Goal: Task Accomplishment & Management: Use online tool/utility

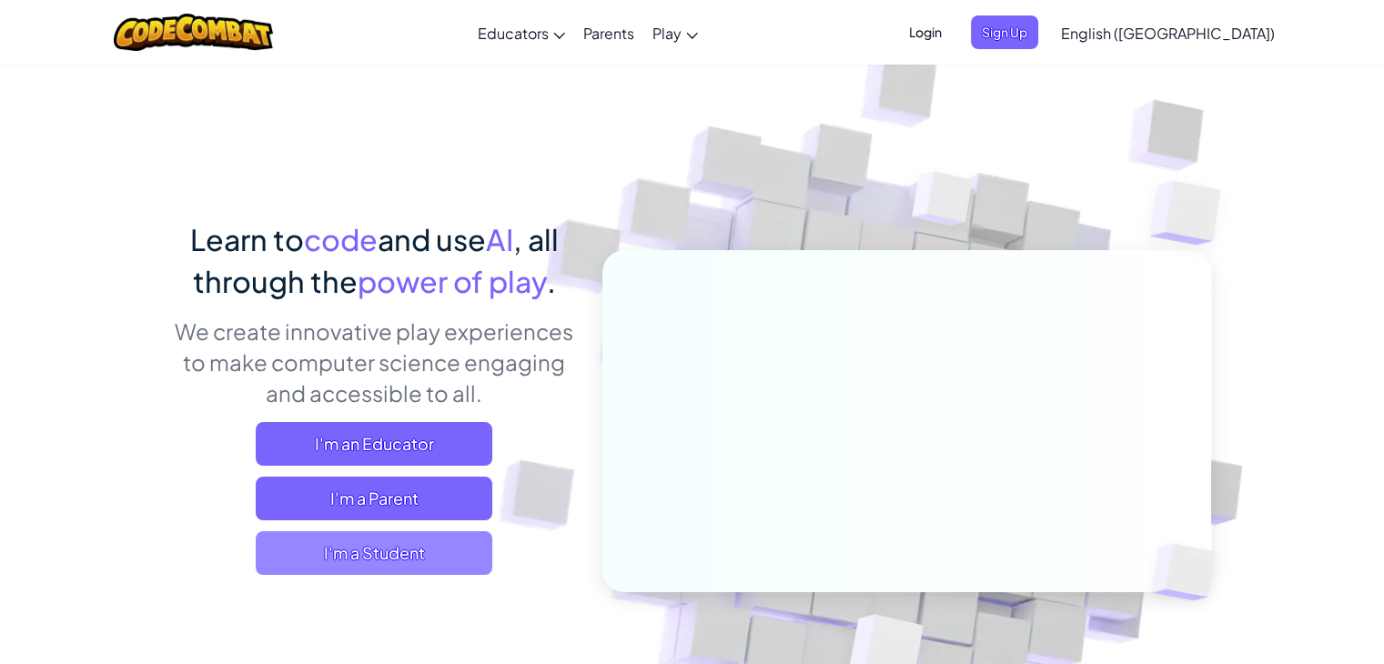
click at [420, 548] on span "I'm a Student" at bounding box center [374, 553] width 237 height 44
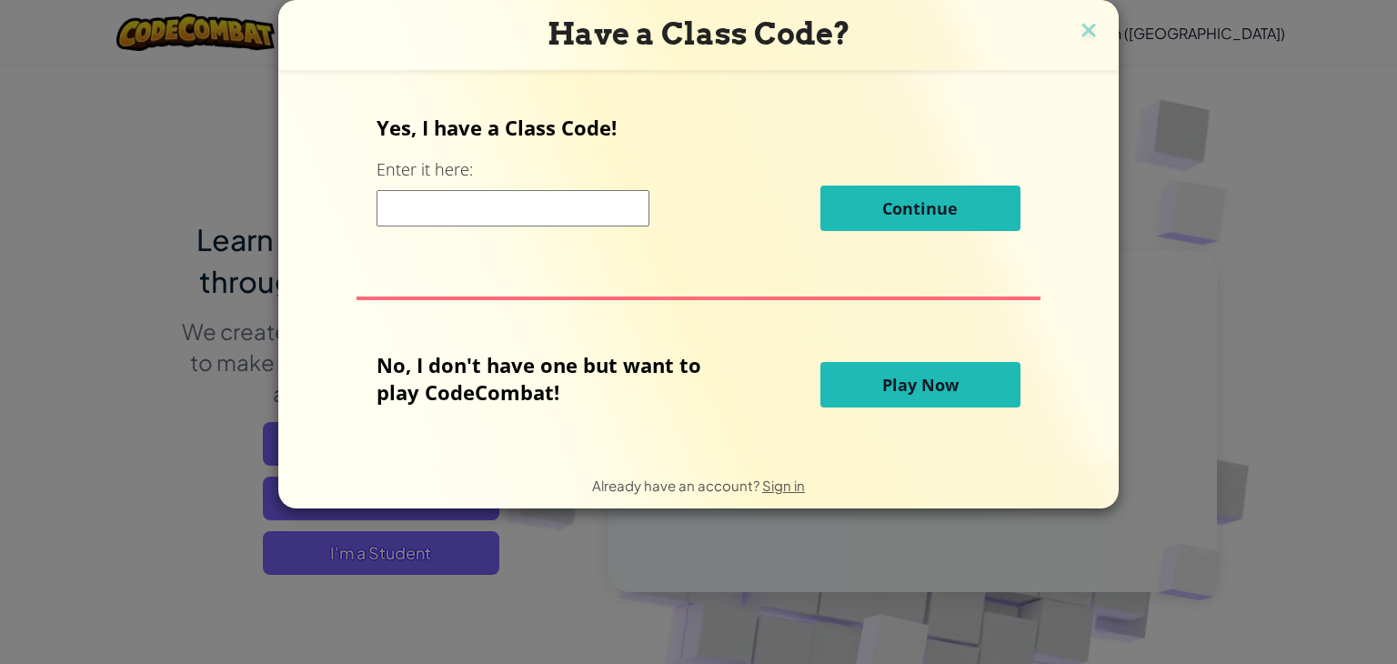
click at [542, 213] on input at bounding box center [513, 208] width 273 height 36
click at [950, 376] on span "Play Now" at bounding box center [920, 385] width 76 height 22
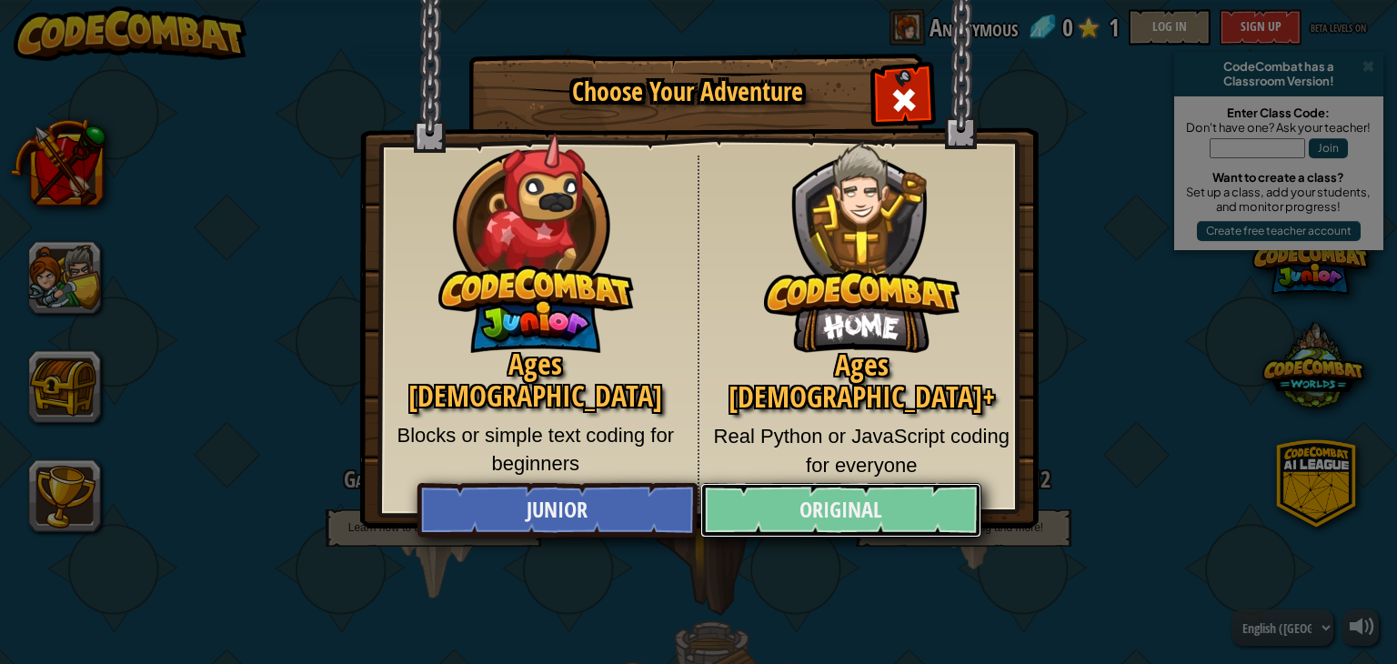
click at [945, 508] on link "Original" at bounding box center [840, 510] width 280 height 55
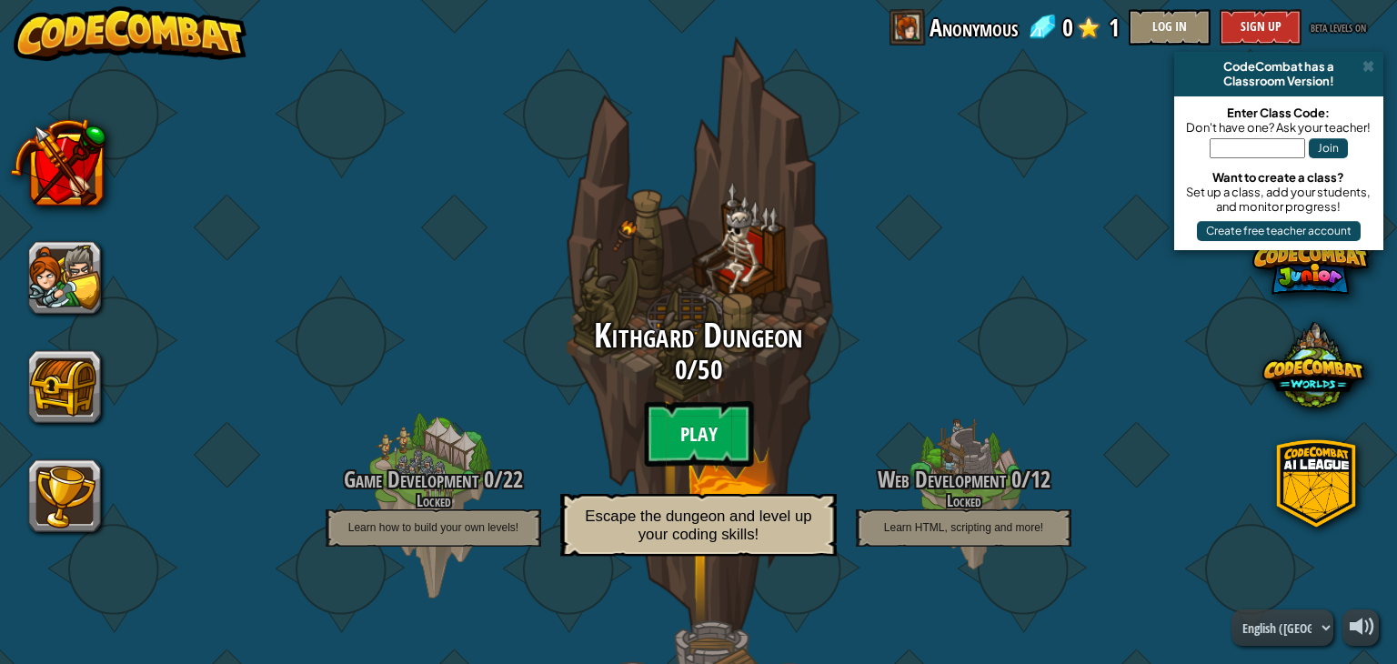
click at [703, 428] on btn "Play" at bounding box center [698, 433] width 109 height 65
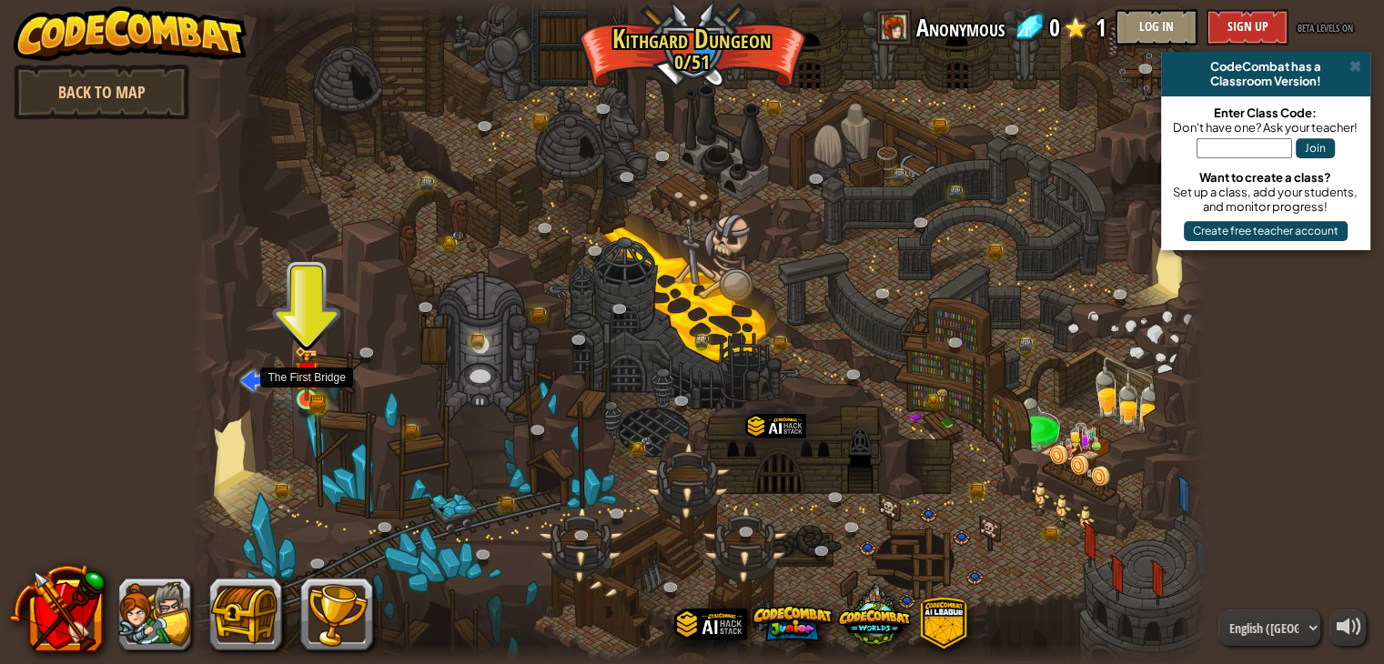
click at [301, 387] on img at bounding box center [306, 373] width 25 height 55
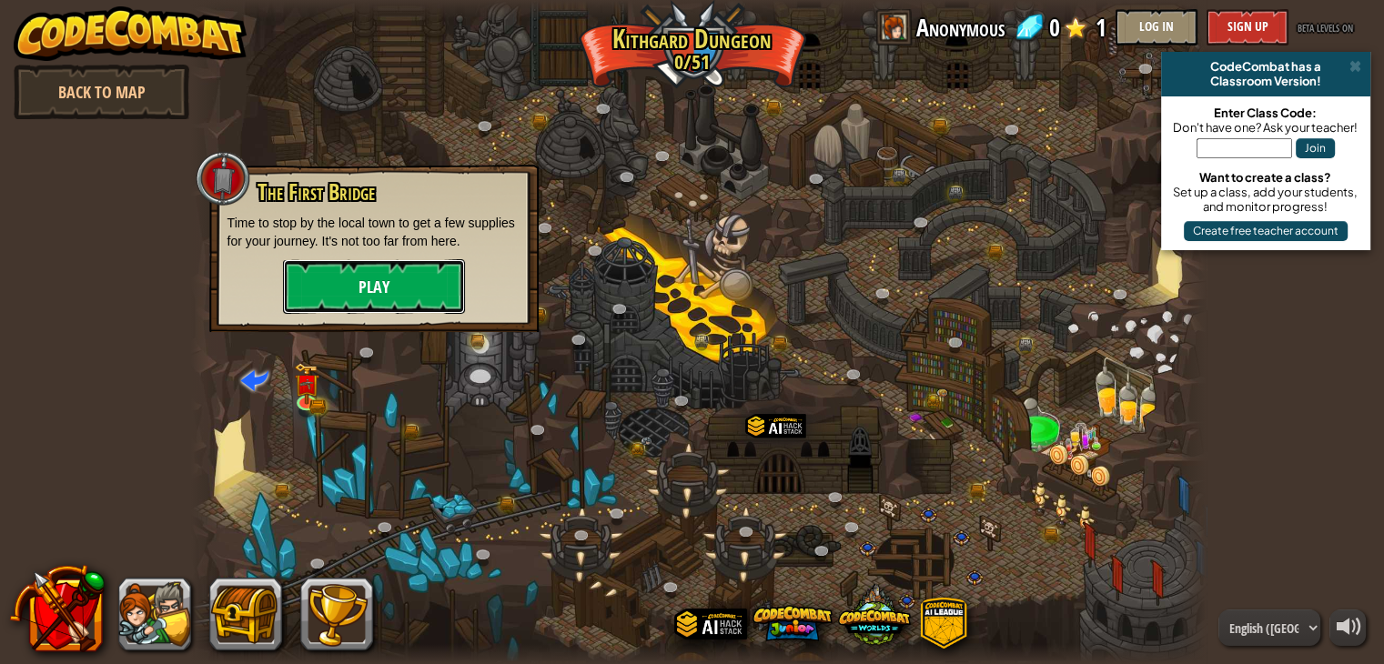
click at [415, 277] on button "Play" at bounding box center [374, 286] width 182 height 55
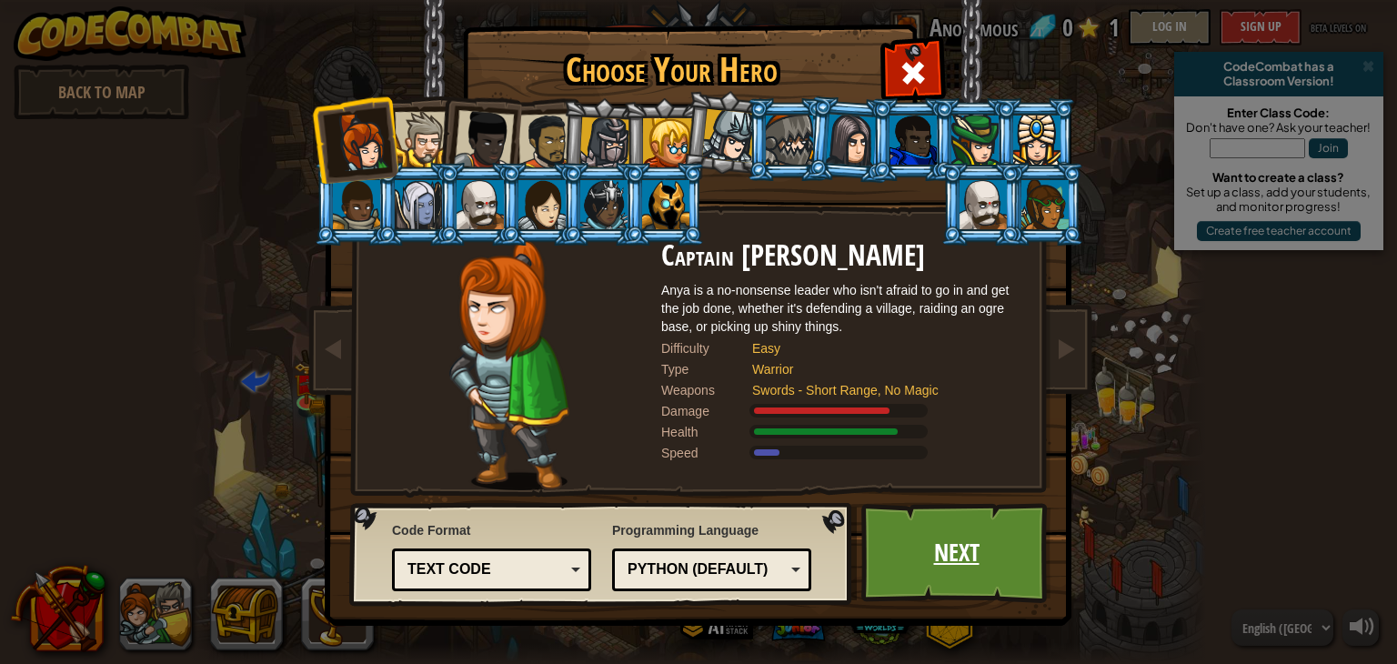
click at [981, 565] on link "Next" at bounding box center [956, 553] width 190 height 100
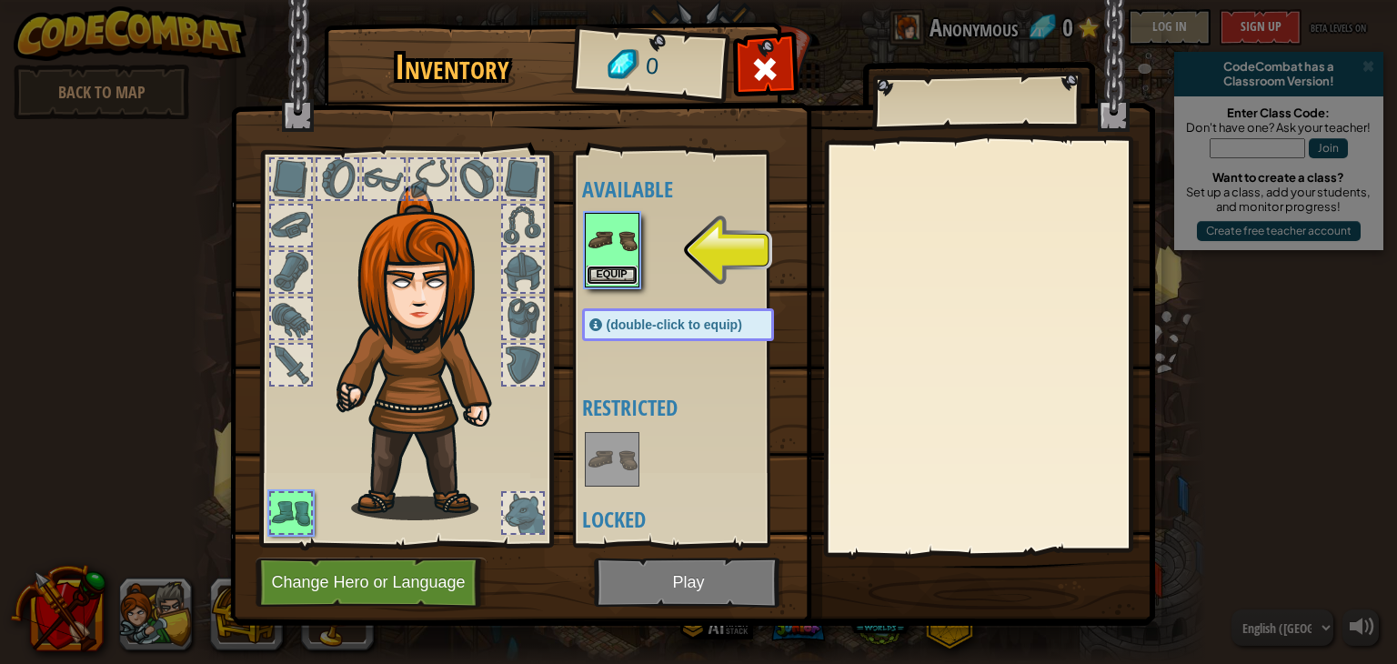
click at [630, 267] on button "Equip" at bounding box center [612, 275] width 51 height 19
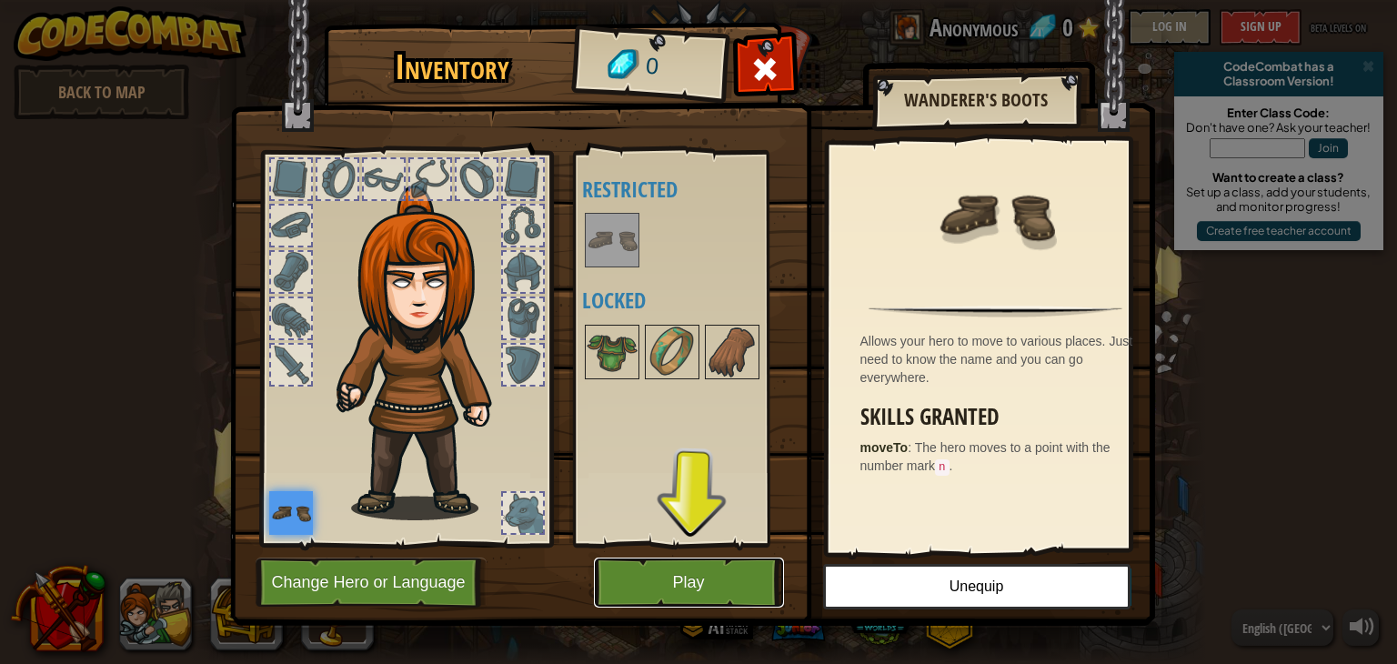
click at [703, 581] on button "Play" at bounding box center [689, 583] width 190 height 50
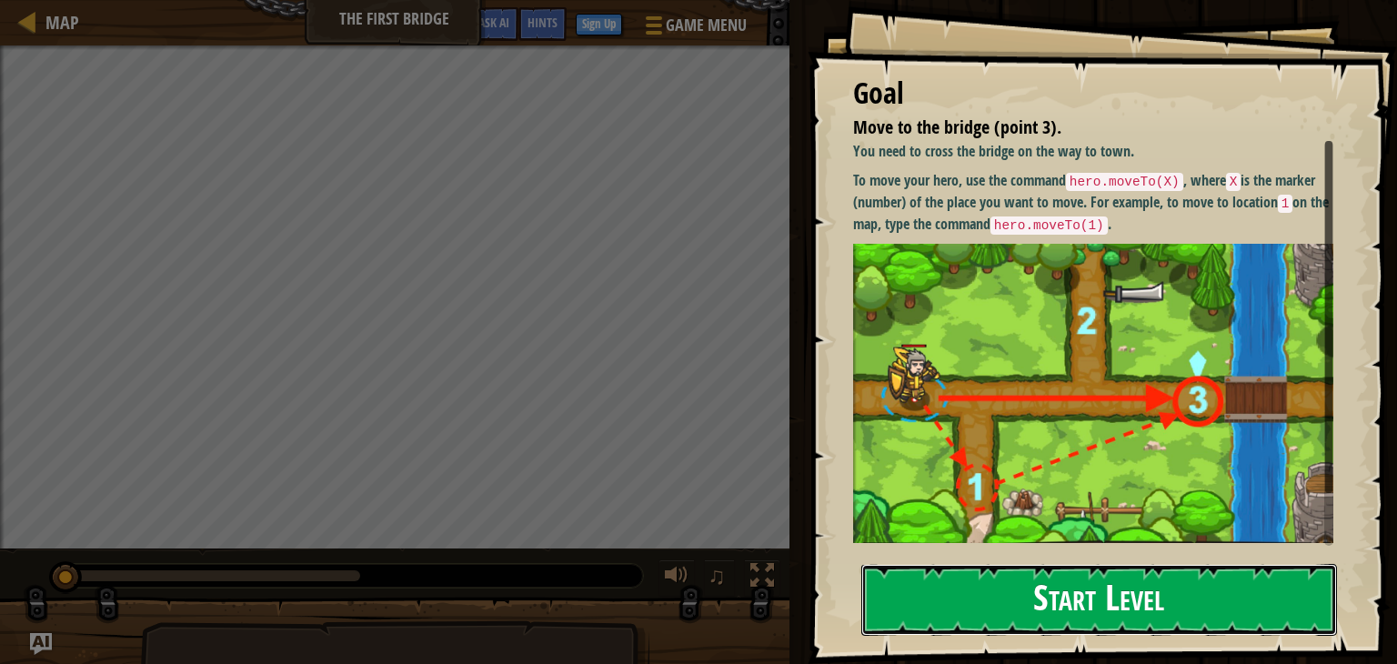
click at [1139, 564] on button "Start Level" at bounding box center [1099, 600] width 476 height 72
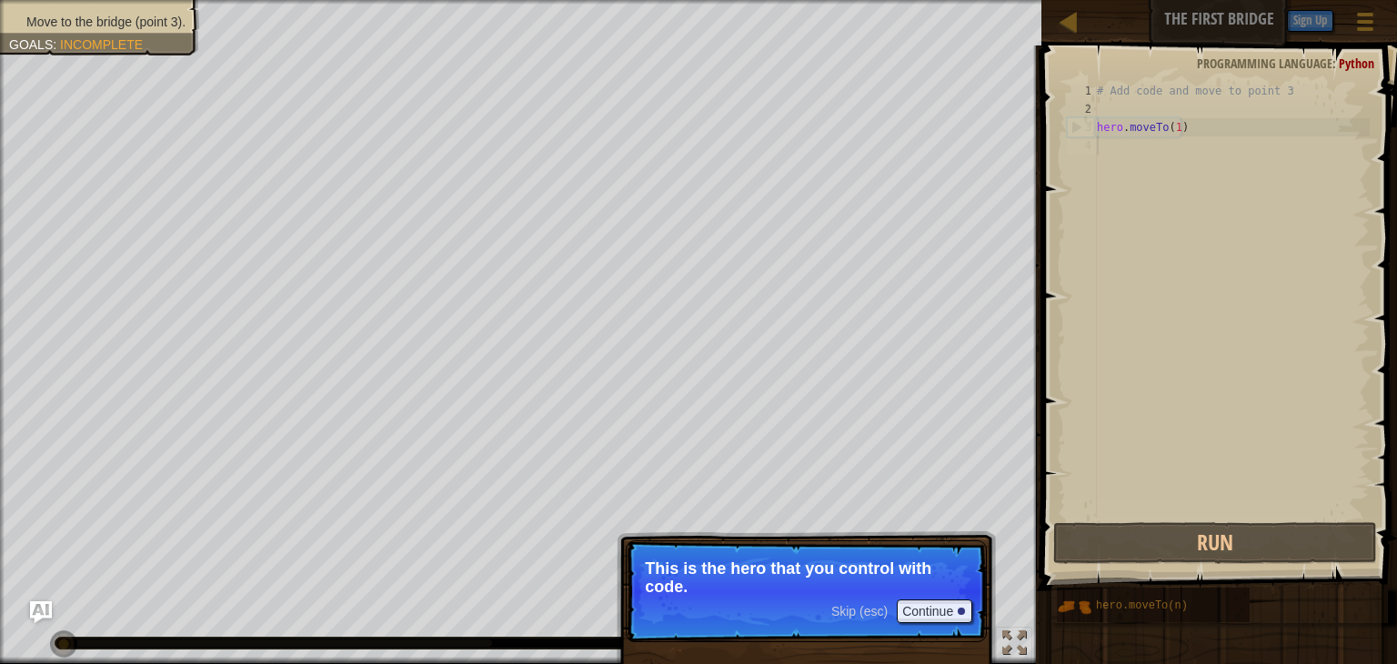
click at [762, 576] on p "This is the hero that you control with code." at bounding box center [806, 577] width 323 height 36
click at [923, 609] on button "Continue" at bounding box center [935, 611] width 76 height 24
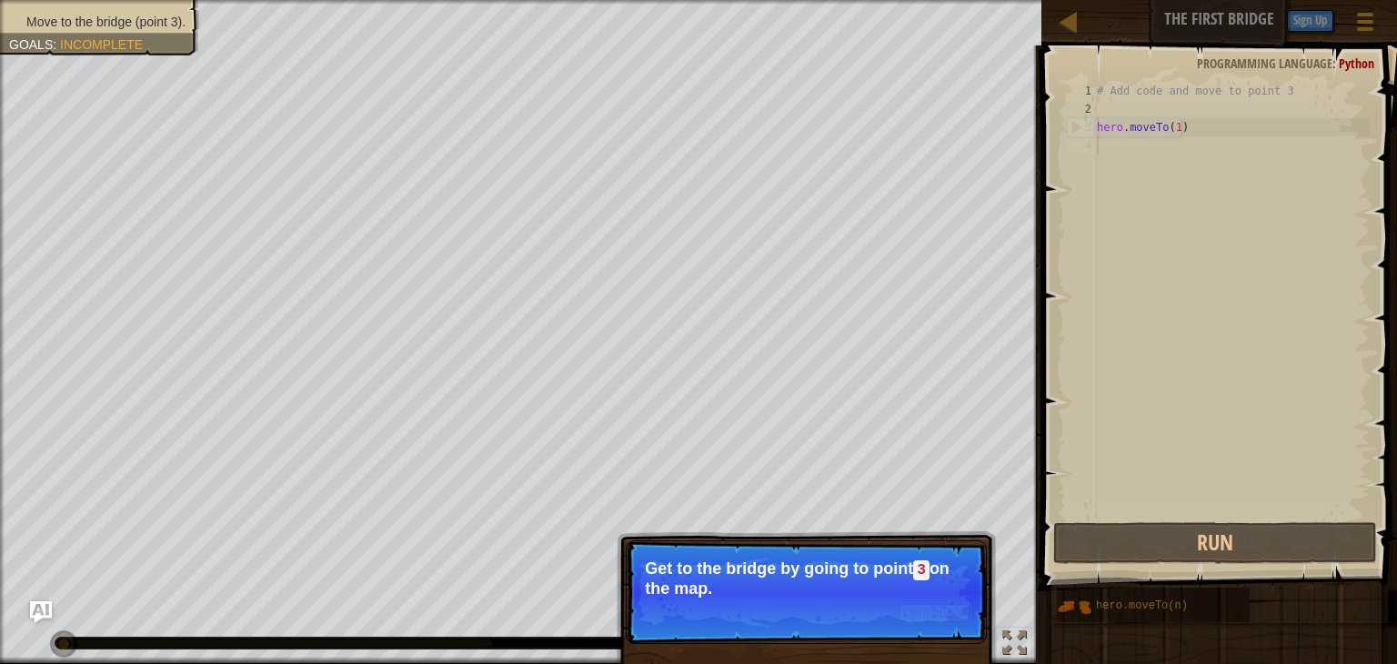
click at [935, 614] on button "Continue" at bounding box center [935, 613] width 76 height 24
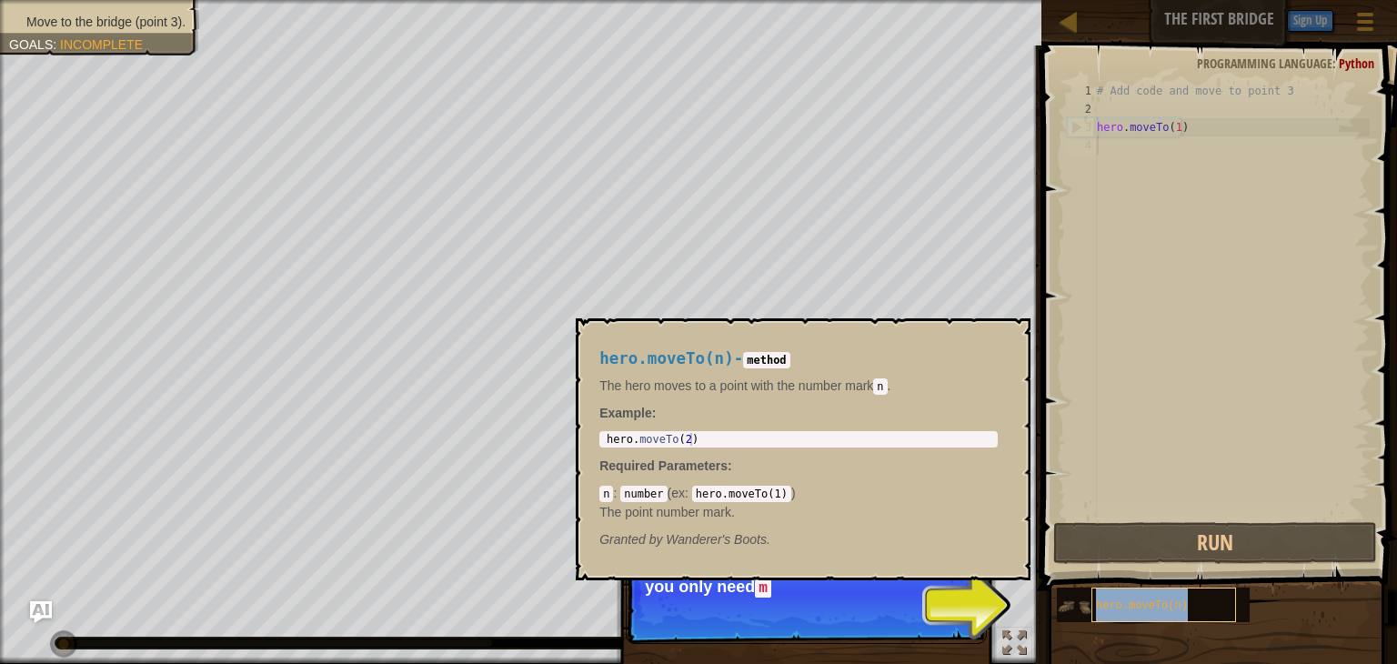
click at [1150, 599] on span "hero.moveTo(n)" at bounding box center [1142, 605] width 92 height 13
click at [1152, 609] on span "hero.moveTo(n)" at bounding box center [1142, 605] width 92 height 13
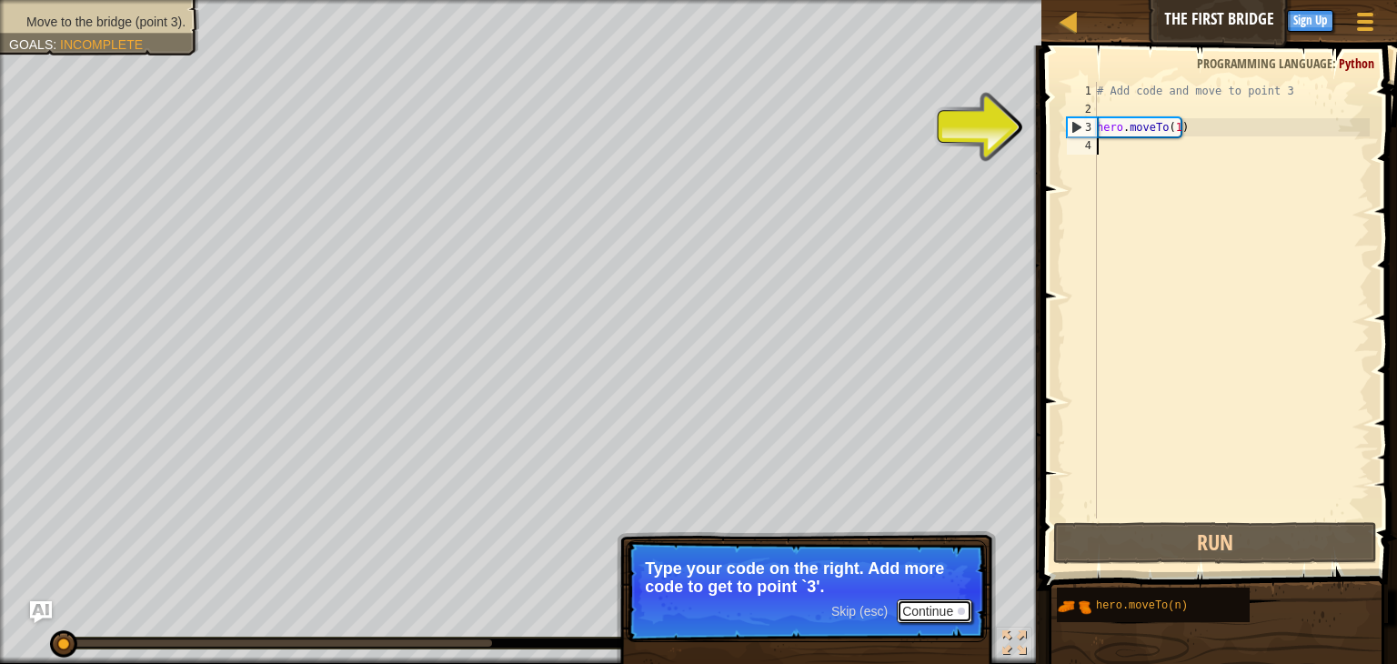
click at [925, 613] on button "Continue" at bounding box center [935, 611] width 76 height 24
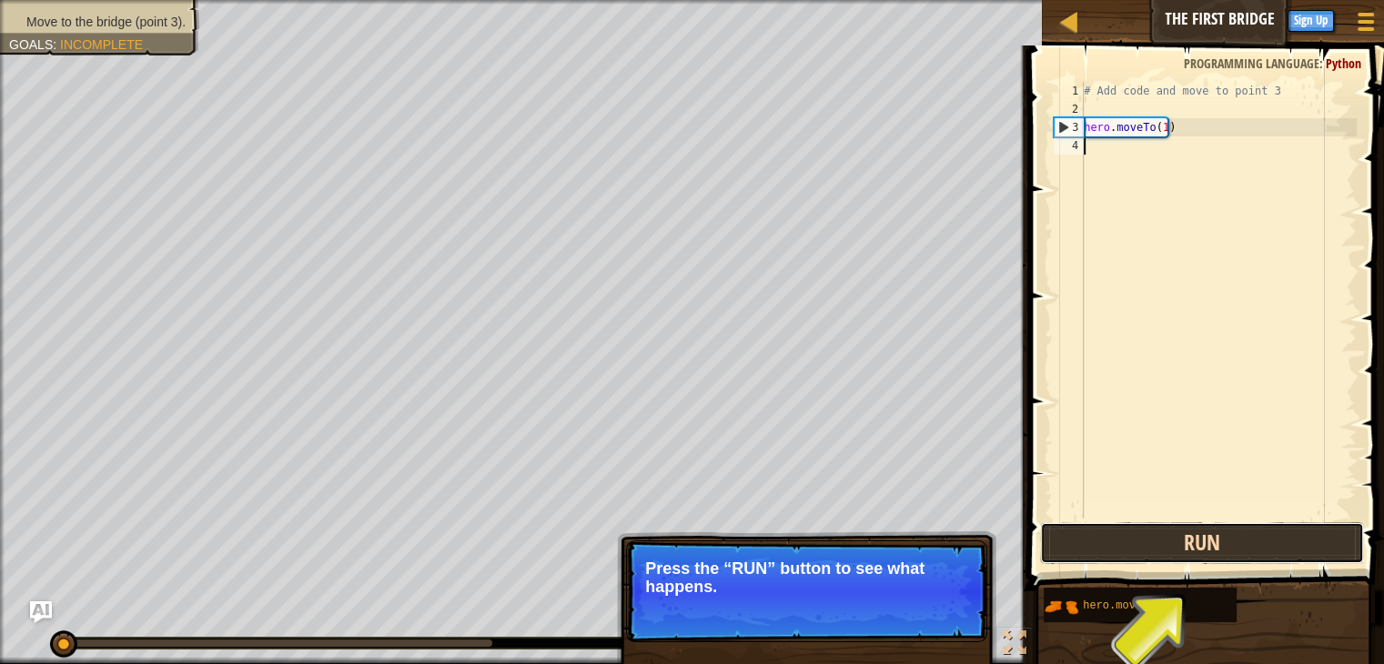
click at [1200, 539] on button "Run" at bounding box center [1202, 543] width 324 height 42
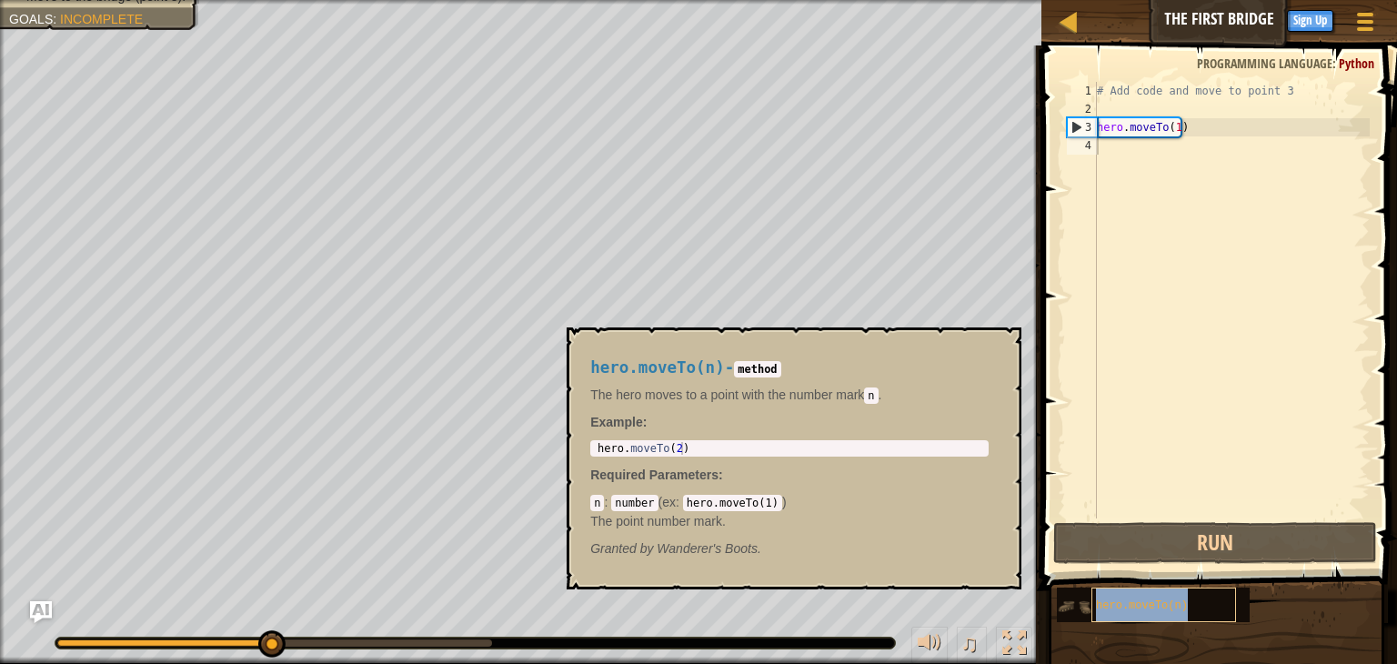
click at [1186, 596] on div "hero.moveTo(n)" at bounding box center [1164, 605] width 145 height 35
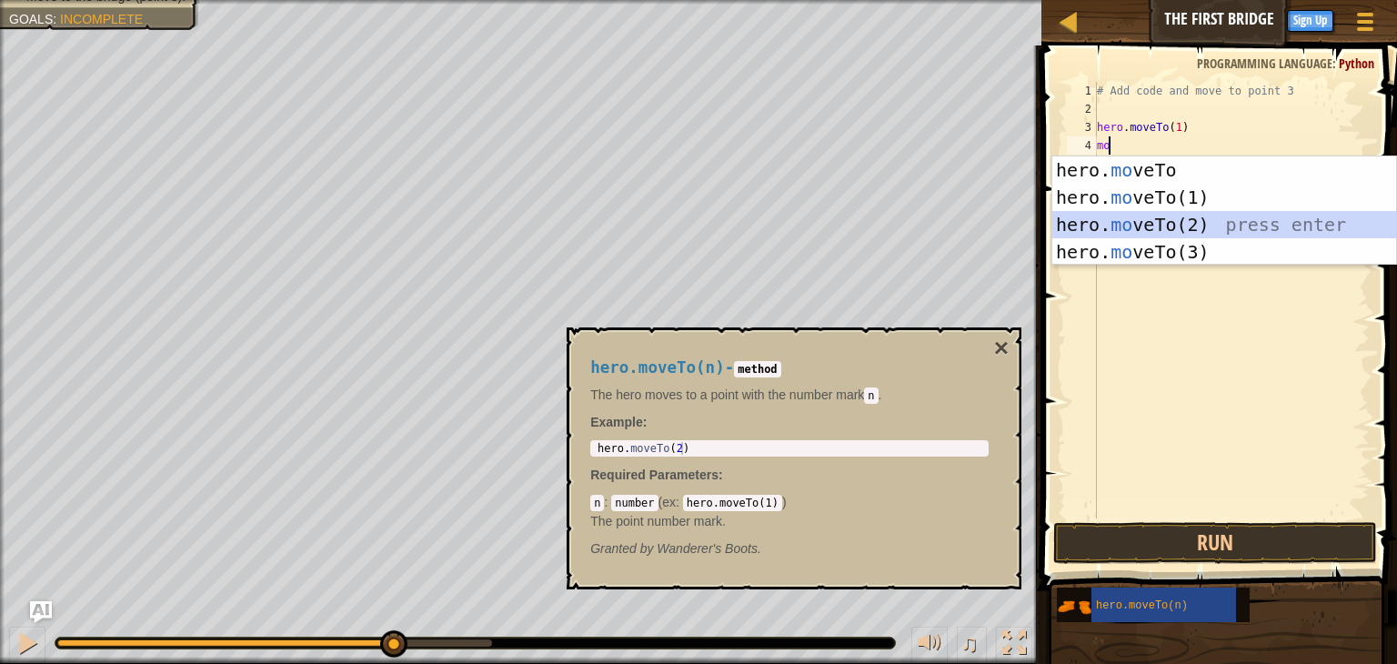
click at [1119, 212] on div "hero. mo veTo press enter hero. mo veTo(1) press enter hero. mo veTo(2) press e…" at bounding box center [1225, 238] width 344 height 164
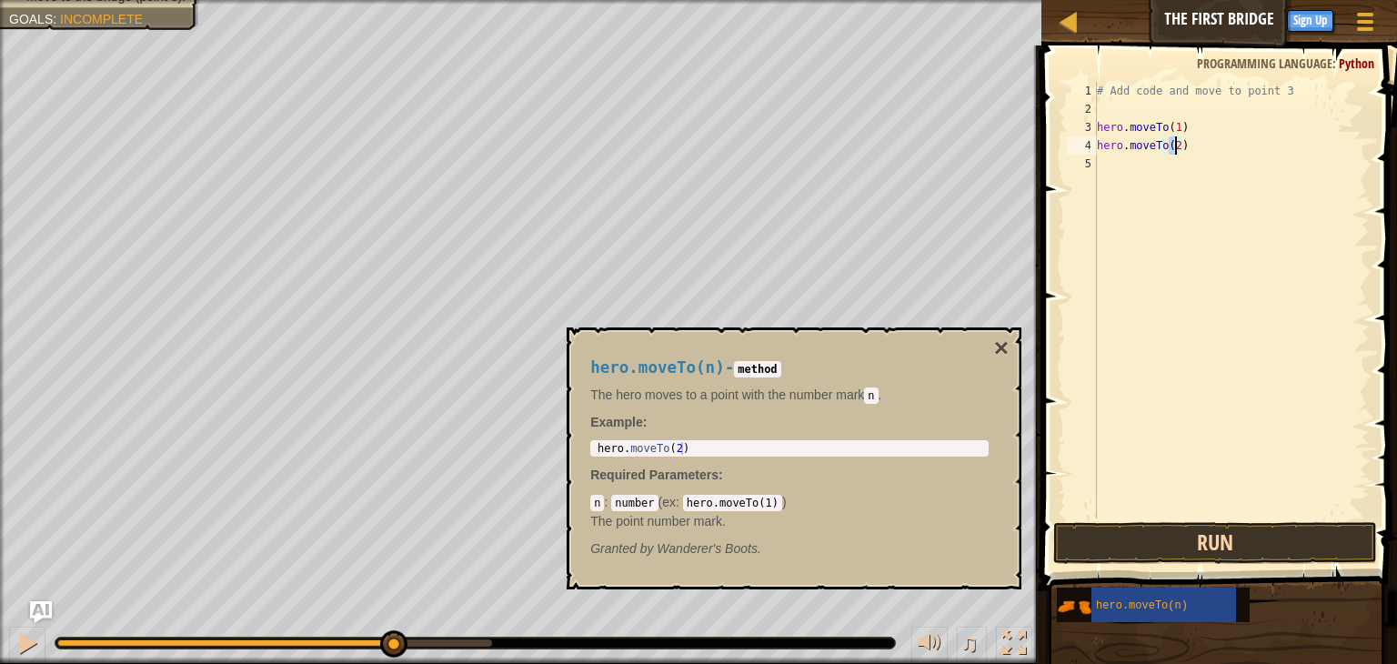
type textarea "hero.moveTo(2)"
click at [1186, 541] on button "Run" at bounding box center [1215, 543] width 324 height 42
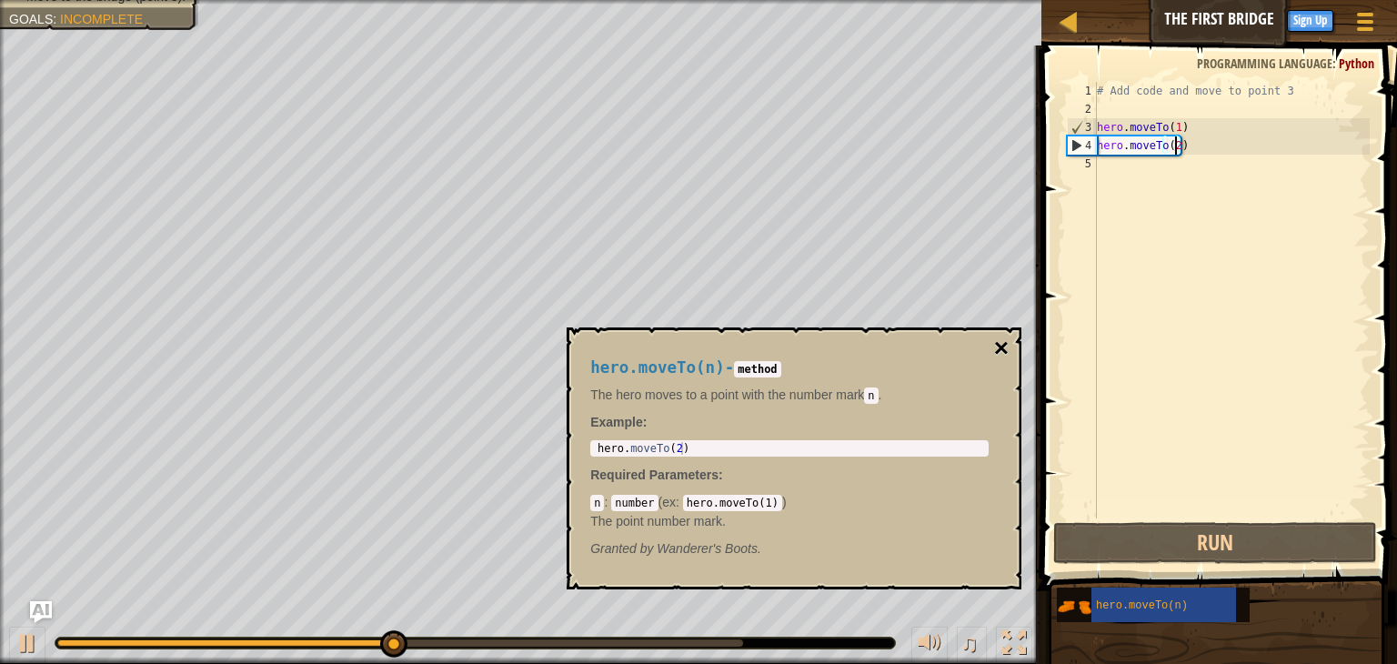
click at [1001, 347] on button "×" at bounding box center [1001, 348] width 15 height 25
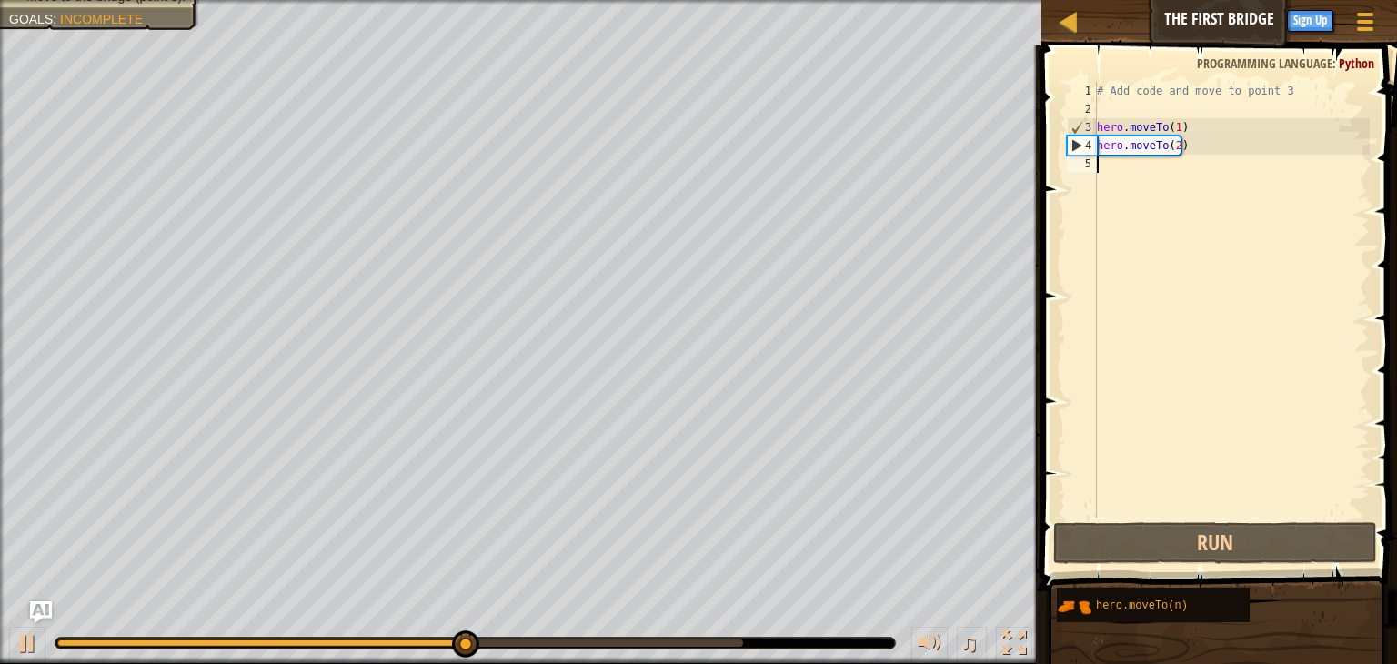
click at [1142, 169] on div "# Add code and move to point 3 hero . moveTo ( 1 ) hero . moveTo ( 2 )" at bounding box center [1231, 318] width 277 height 473
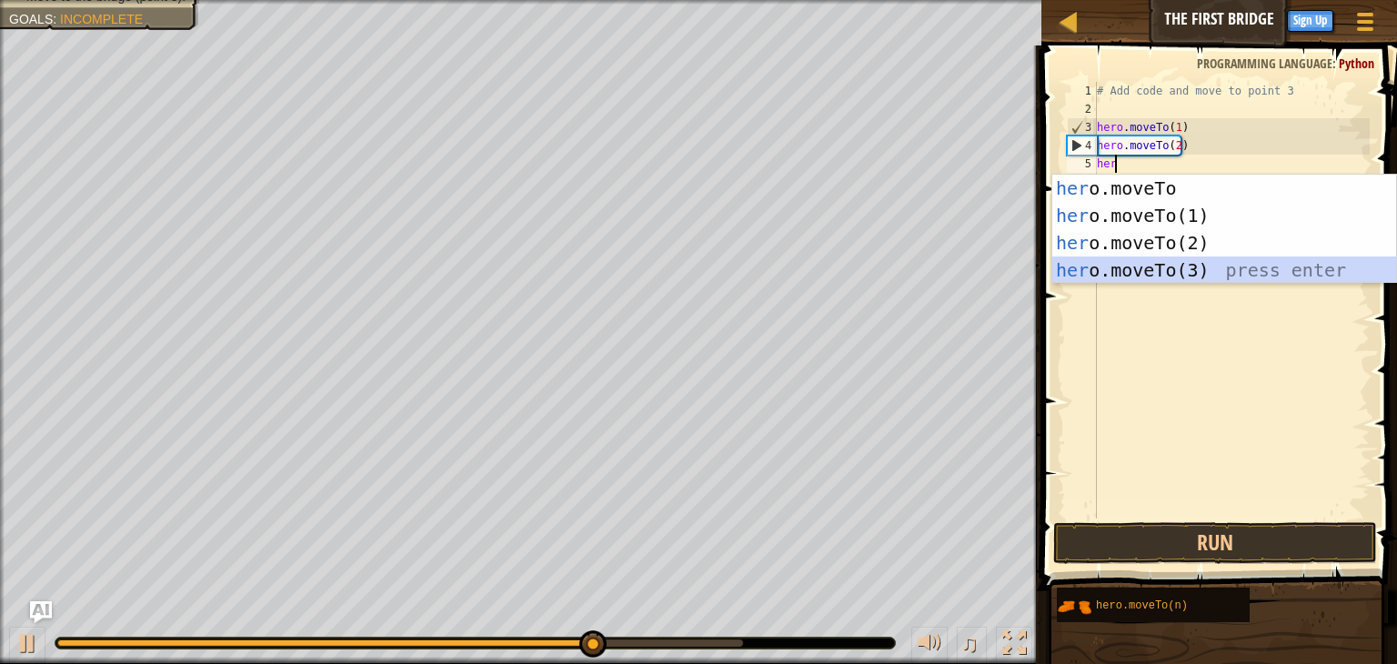
click at [1100, 263] on div "her o.moveTo press enter her o.moveTo(1) press enter her o.moveTo(2) press ente…" at bounding box center [1225, 257] width 344 height 164
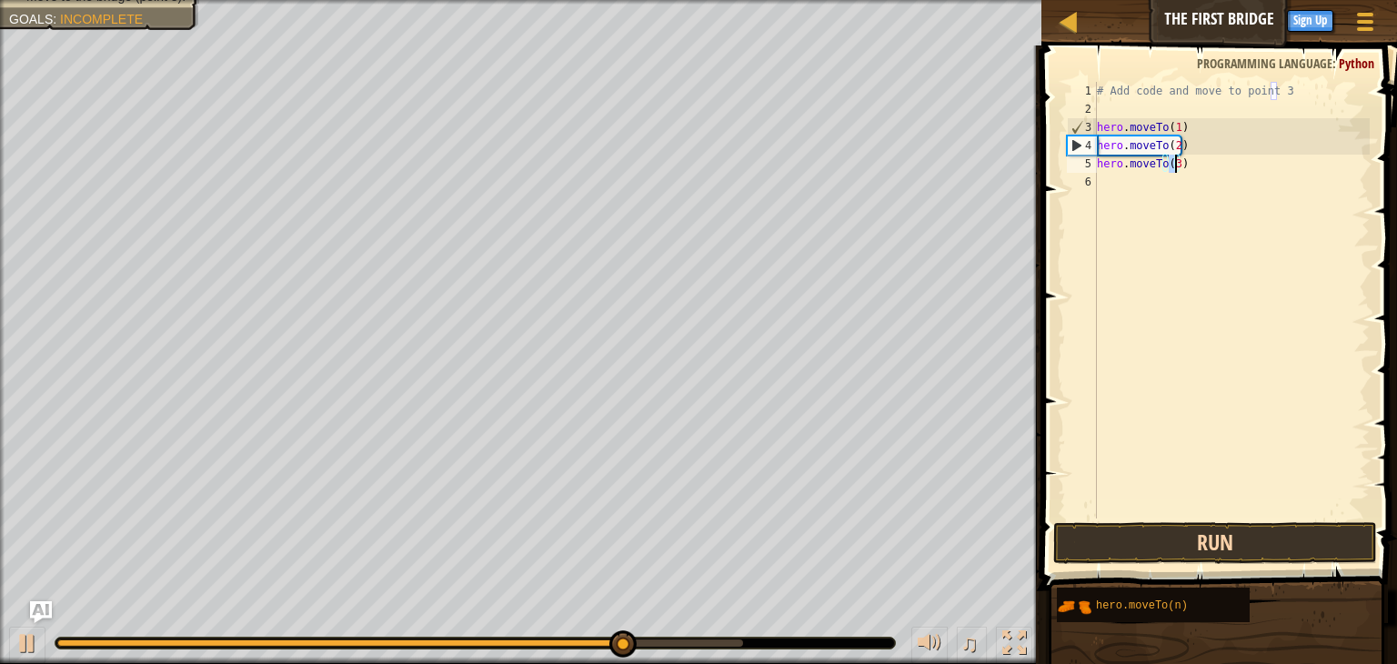
type textarea "hero.moveTo(3)"
click at [1194, 547] on button "Run" at bounding box center [1215, 543] width 324 height 42
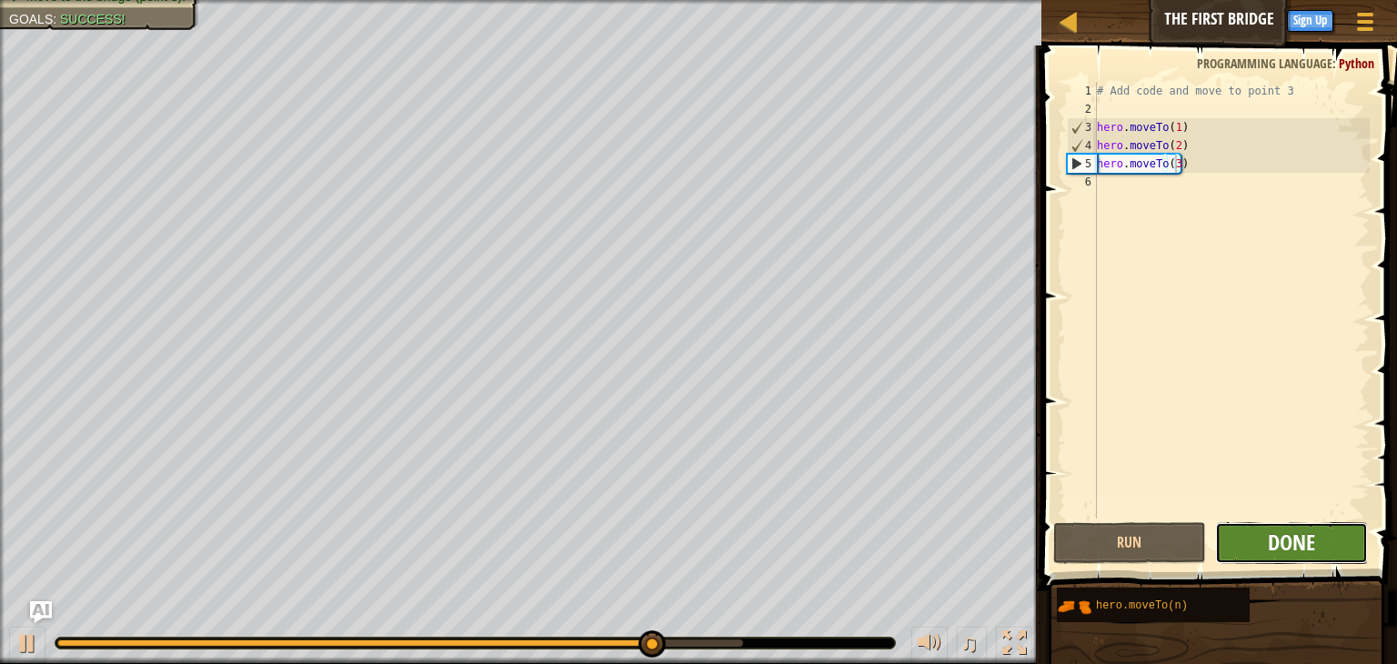
click at [1274, 548] on span "Done" at bounding box center [1291, 542] width 47 height 29
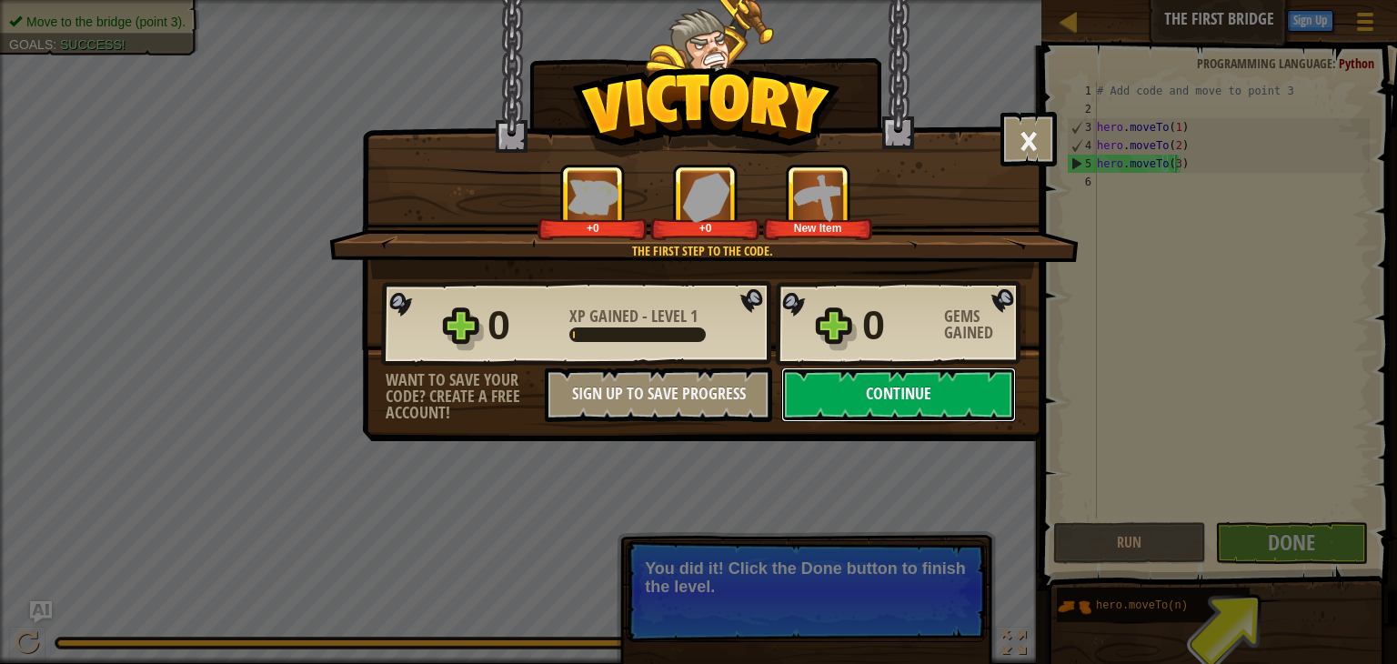
click at [932, 398] on button "Continue" at bounding box center [898, 395] width 235 height 55
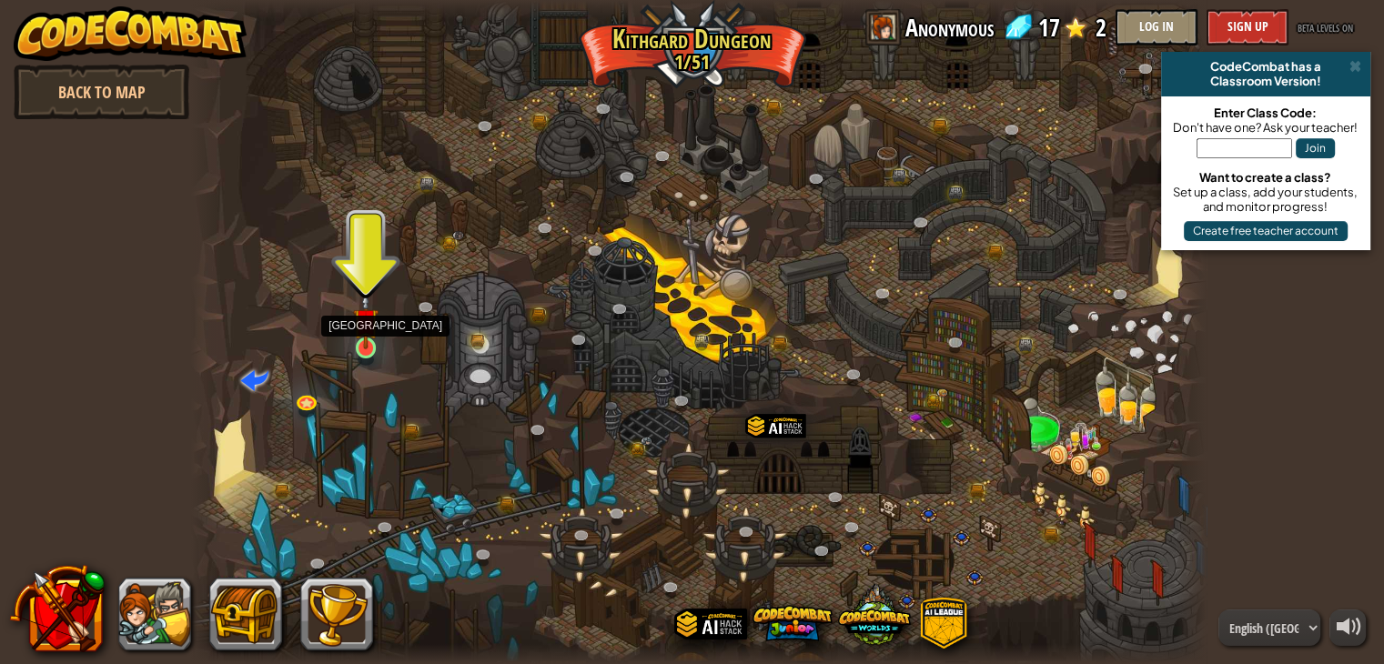
click at [359, 339] on img at bounding box center [365, 321] width 25 height 58
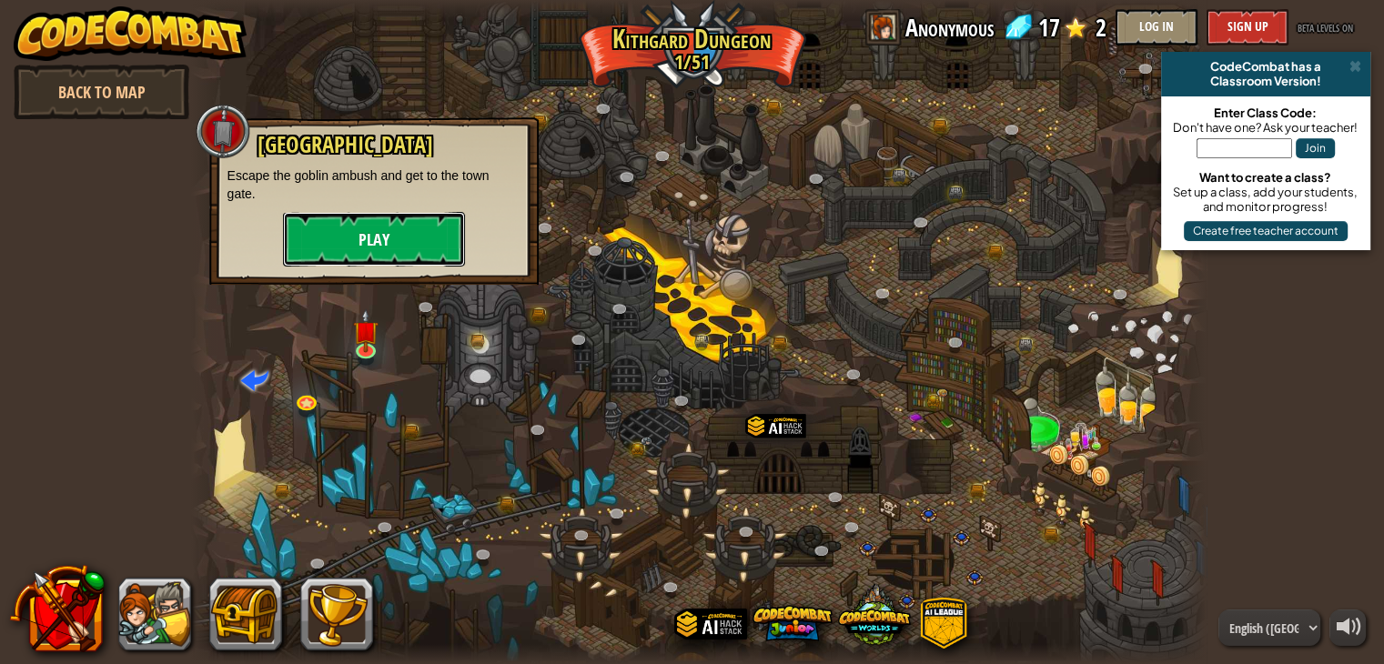
click at [375, 232] on button "Play" at bounding box center [374, 239] width 182 height 55
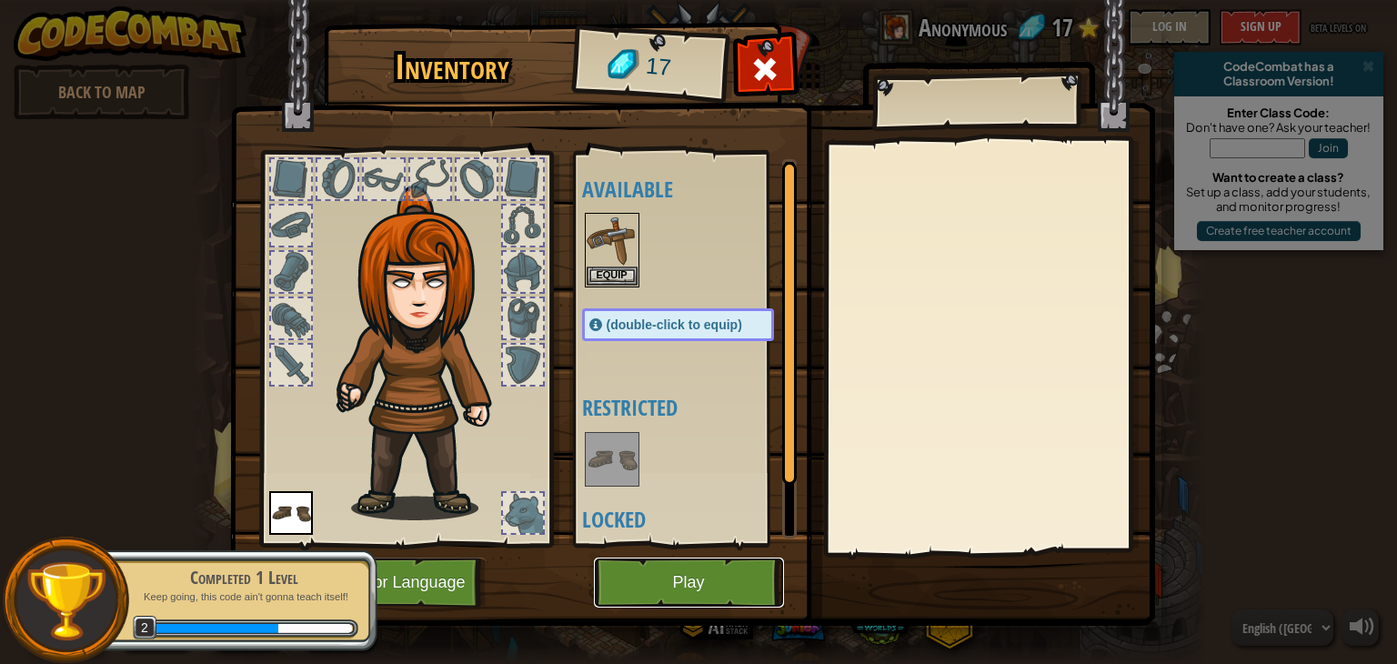
click at [648, 565] on button "Play" at bounding box center [689, 583] width 190 height 50
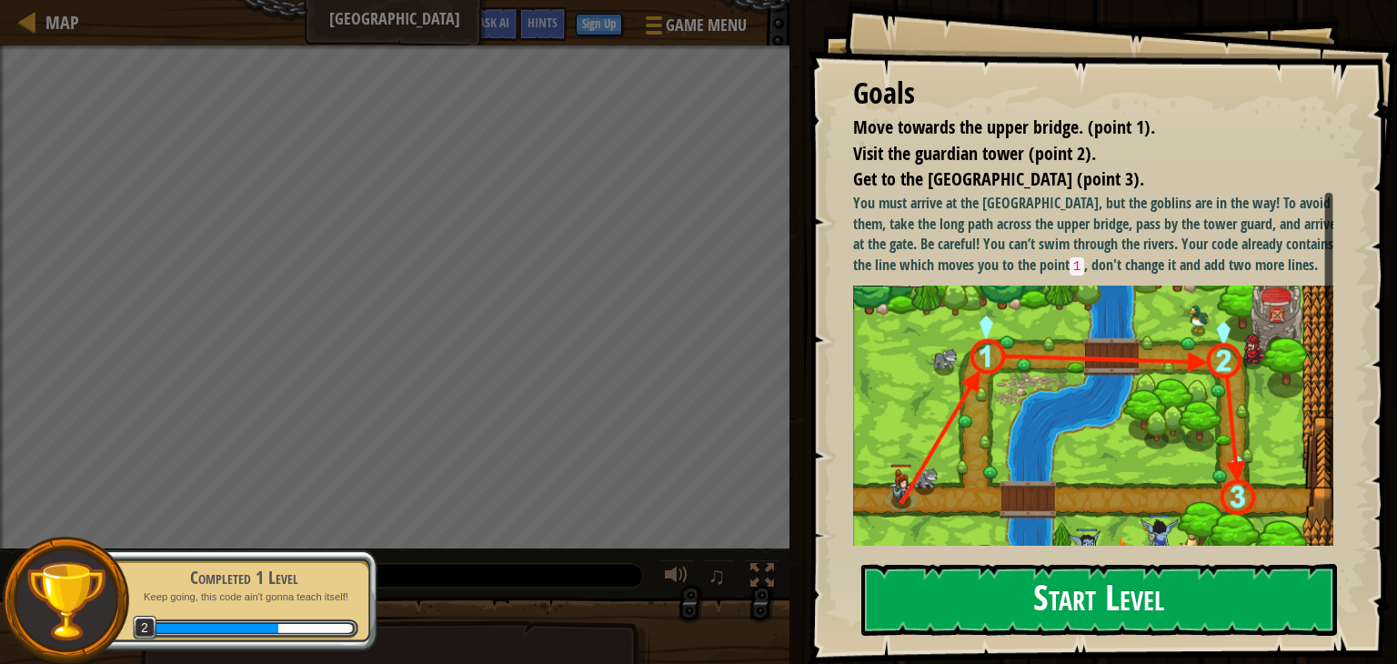
click at [914, 564] on button "Start Level" at bounding box center [1099, 600] width 476 height 72
